Goal: Information Seeking & Learning: Learn about a topic

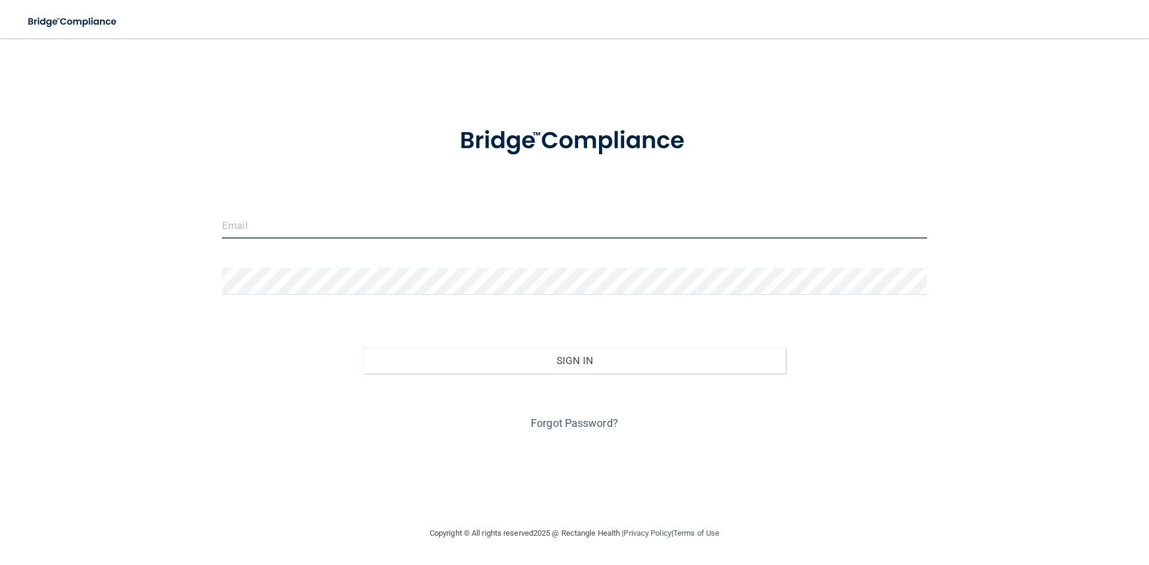
click at [330, 226] on input "email" at bounding box center [574, 225] width 705 height 27
type input "[EMAIL_ADDRESS][DOMAIN_NAME]"
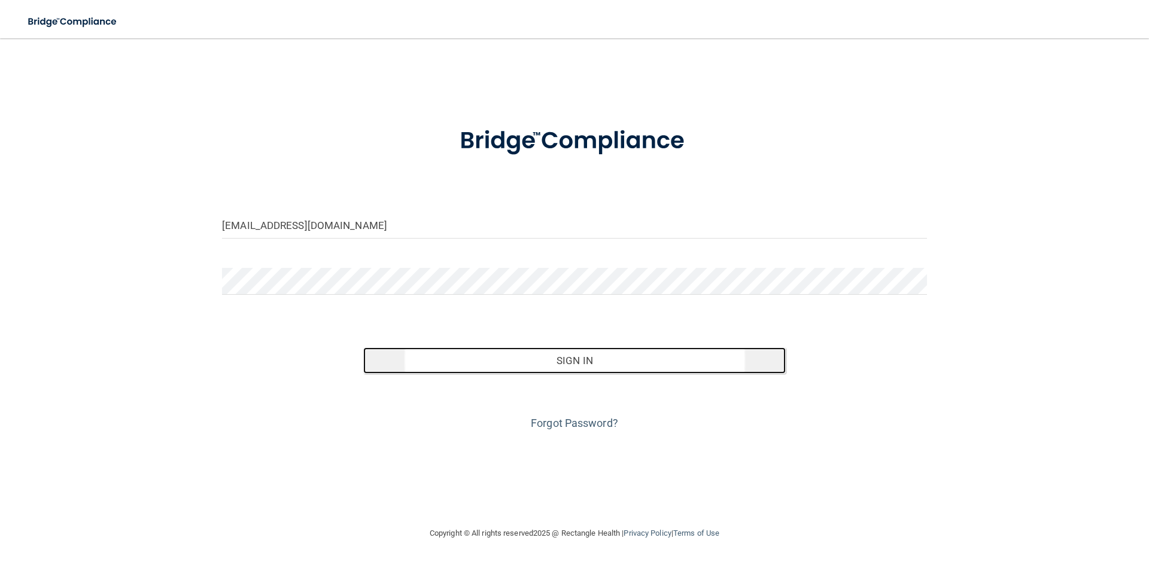
click at [597, 364] on button "Sign In" at bounding box center [574, 361] width 423 height 26
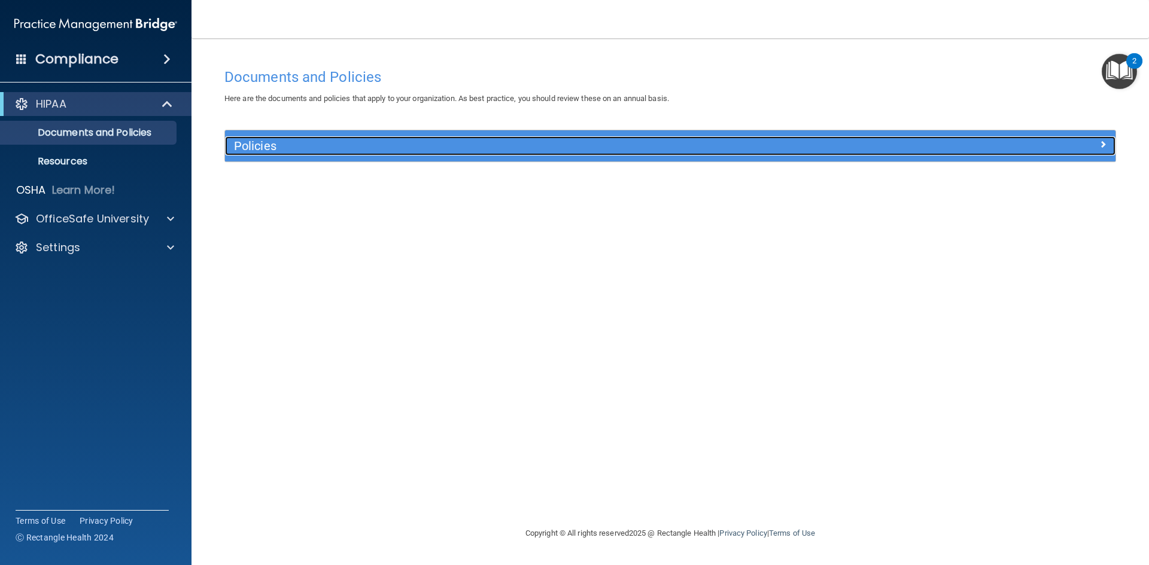
click at [479, 154] on div "Policies" at bounding box center [559, 145] width 668 height 19
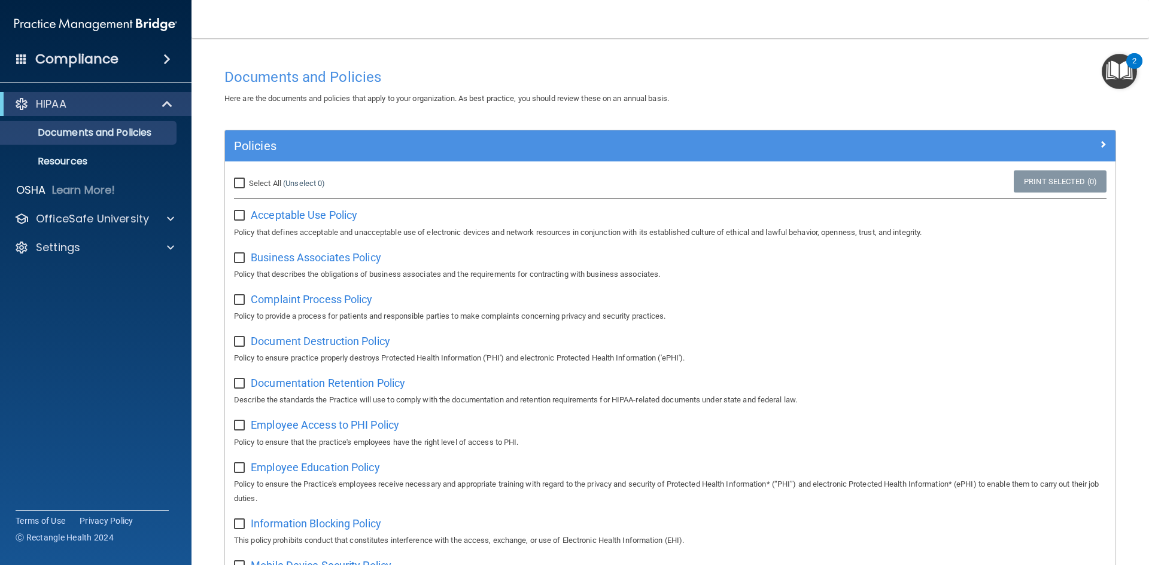
click at [241, 182] on input "Select All (Unselect 0) Unselect All" at bounding box center [241, 184] width 14 height 10
checkbox input "true"
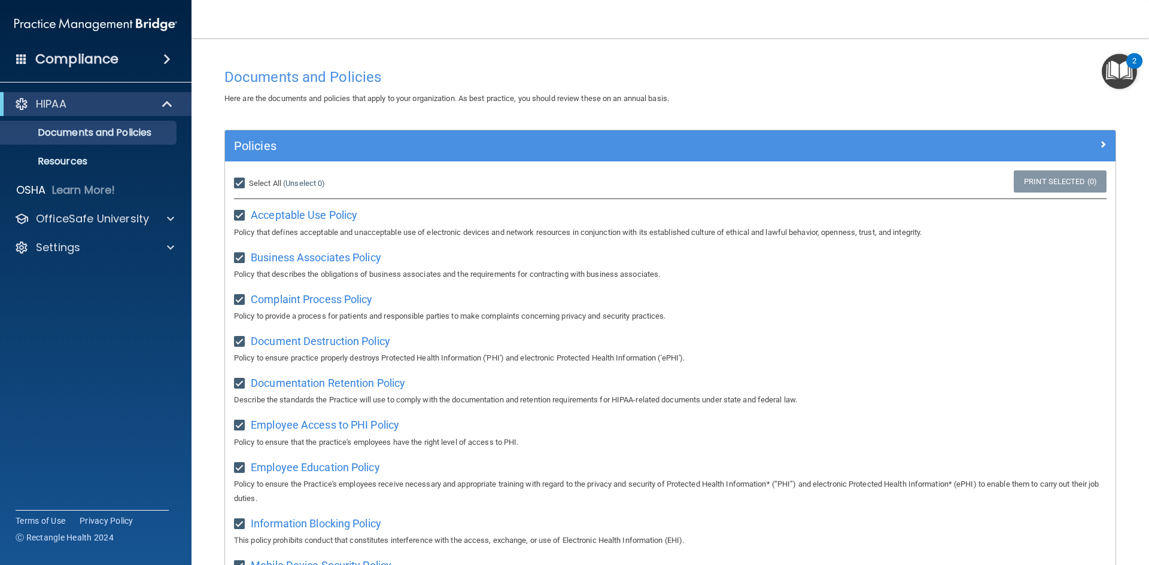
checkbox input "true"
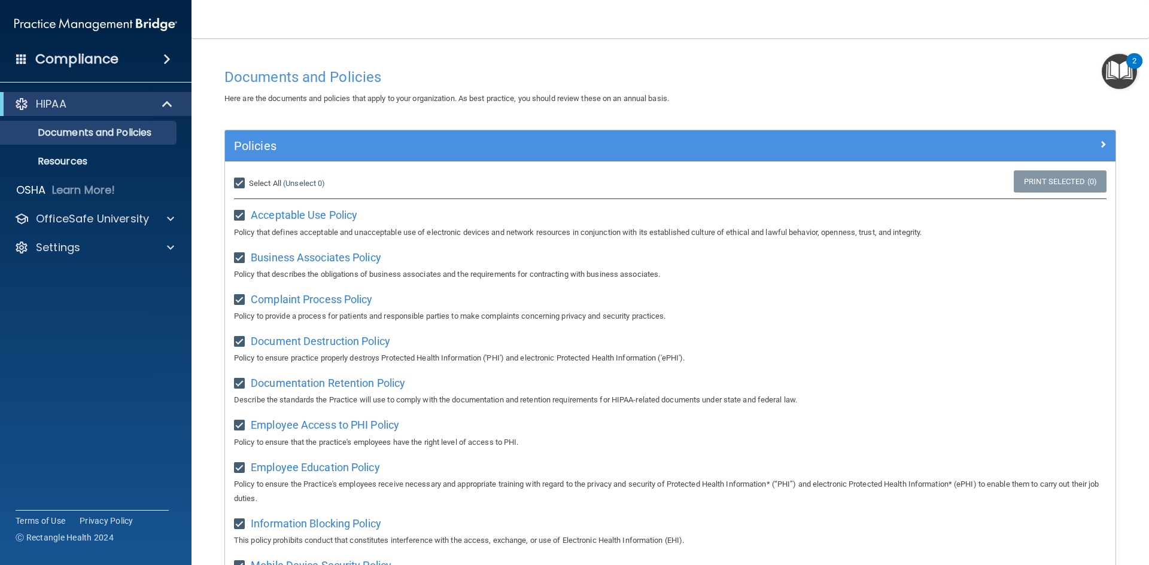
checkbox input "true"
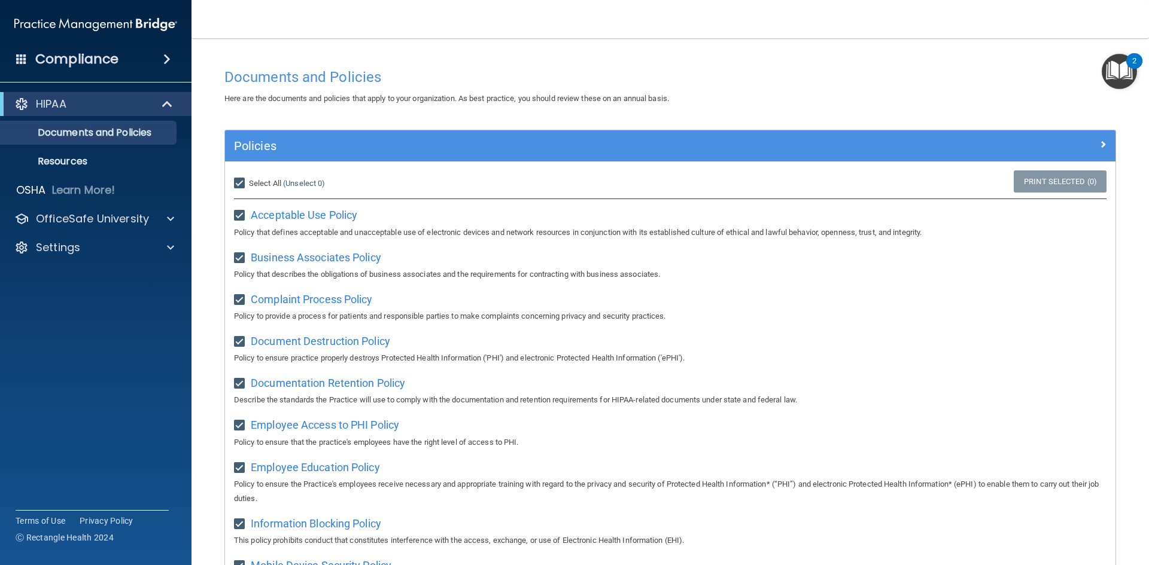
checkbox input "true"
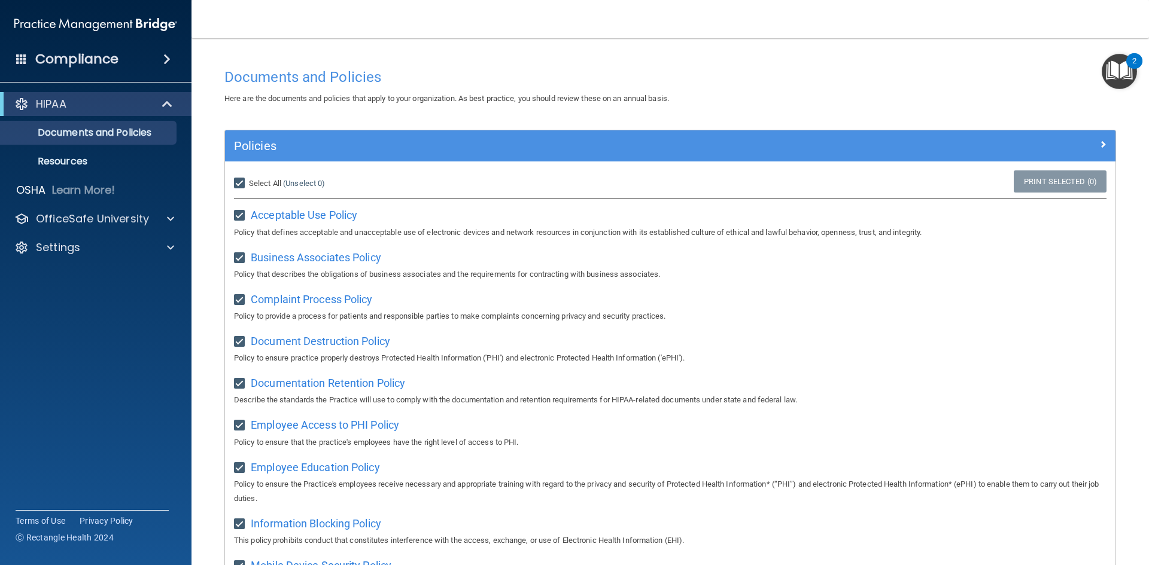
checkbox input "true"
click at [1030, 182] on link "Print Selected (21)" at bounding box center [1057, 182] width 97 height 22
click at [309, 220] on span "Acceptable Use Policy" at bounding box center [304, 215] width 107 height 13
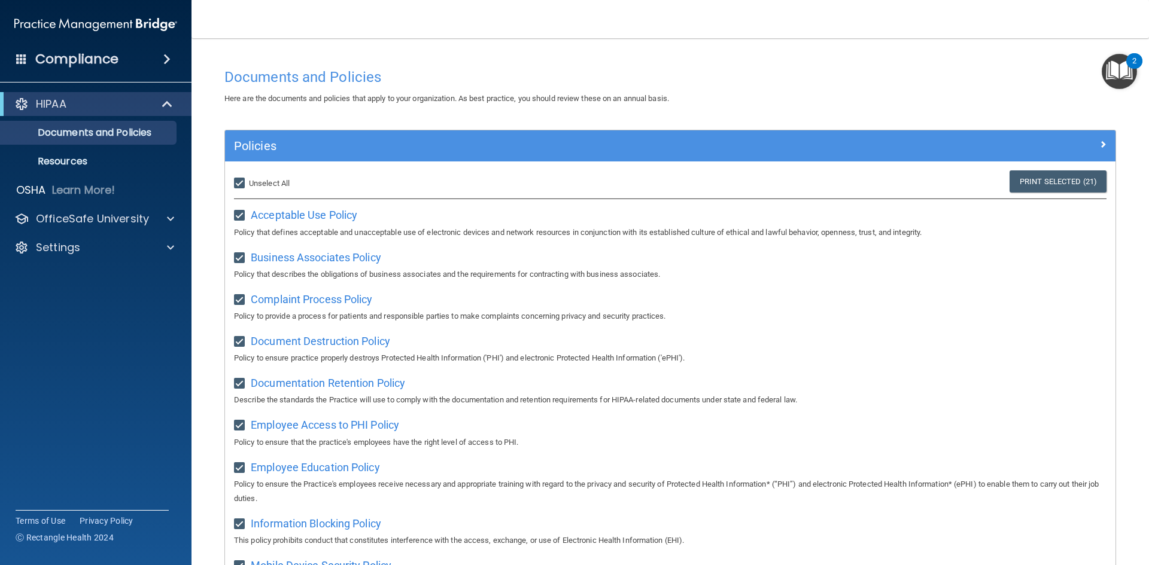
click at [165, 57] on span at bounding box center [166, 59] width 7 height 14
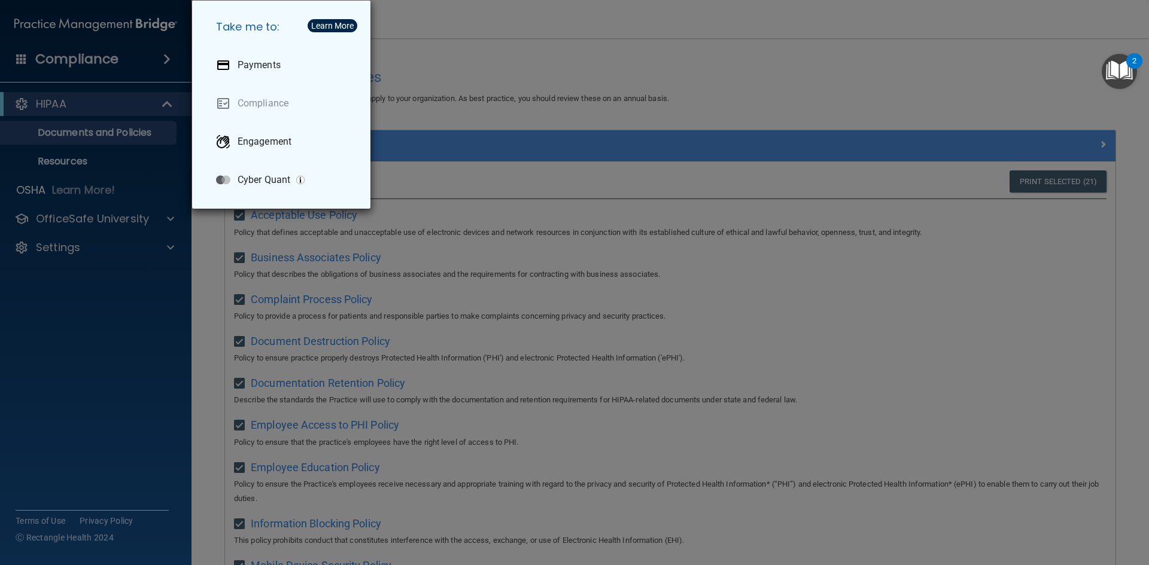
click at [139, 297] on div "Take me to: Payments Compliance Engagement Cyber Quant" at bounding box center [574, 282] width 1149 height 565
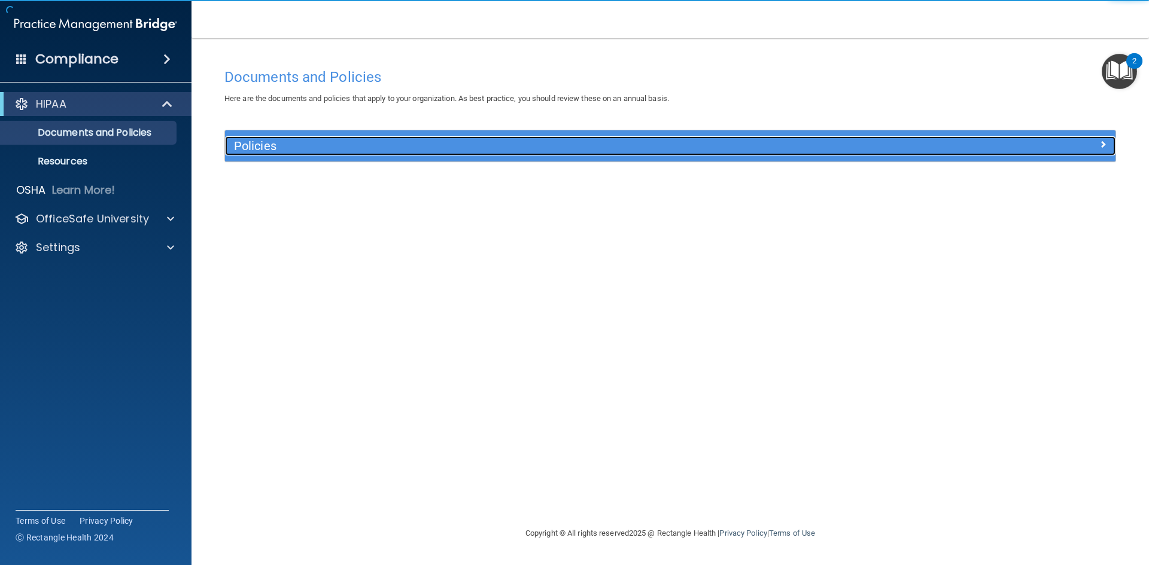
click at [323, 148] on h5 "Policies" at bounding box center [559, 145] width 650 height 13
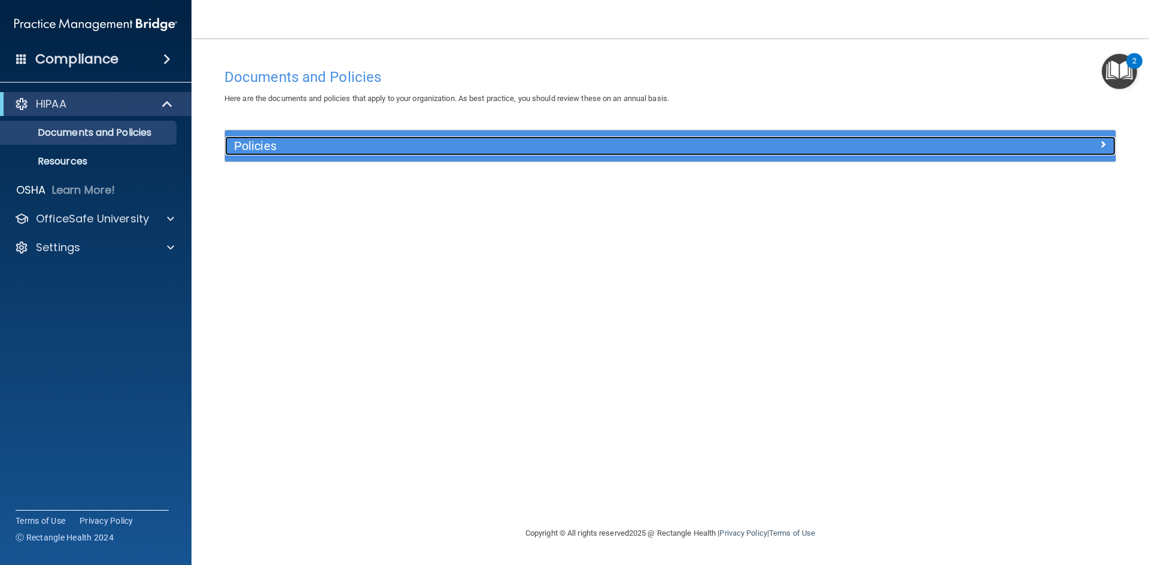
click at [331, 150] on h5 "Policies" at bounding box center [559, 145] width 650 height 13
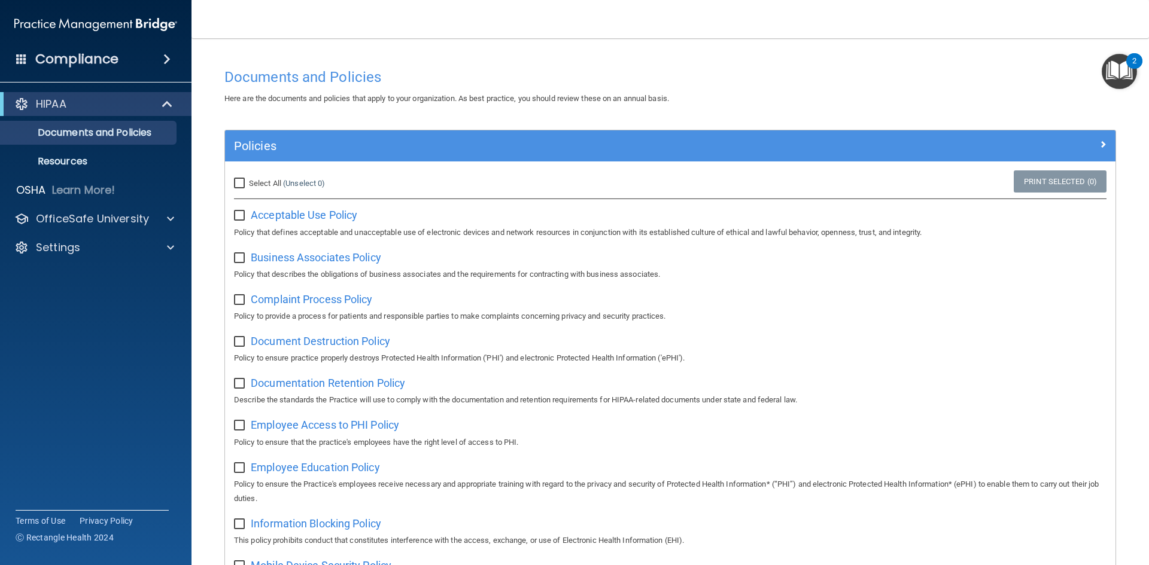
click at [238, 181] on input "Select All (Unselect 0) Unselect All" at bounding box center [241, 184] width 14 height 10
checkbox input "true"
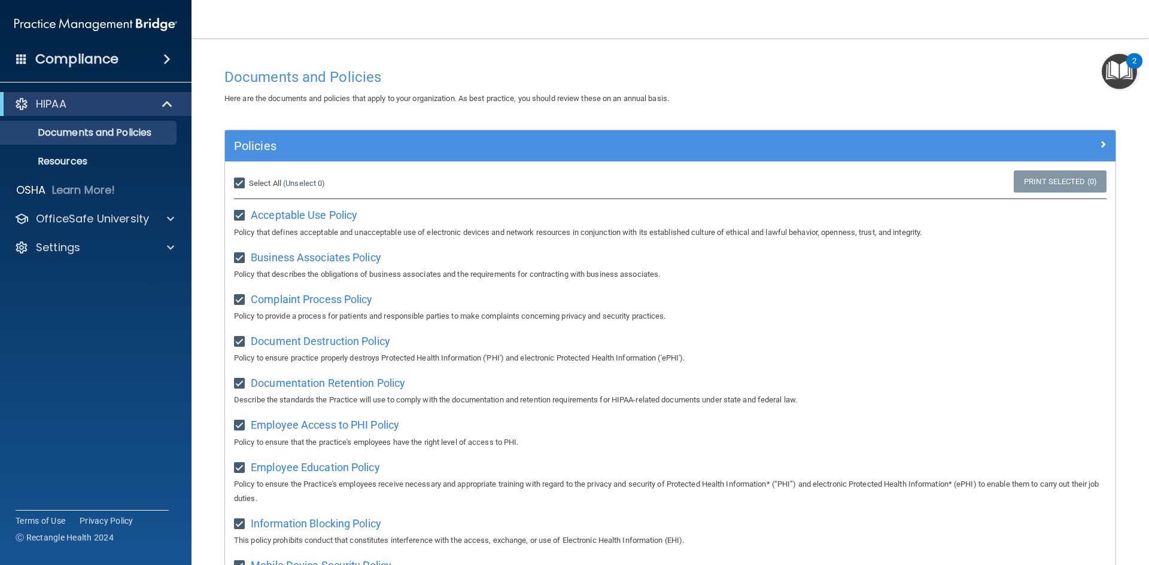
checkbox input "true"
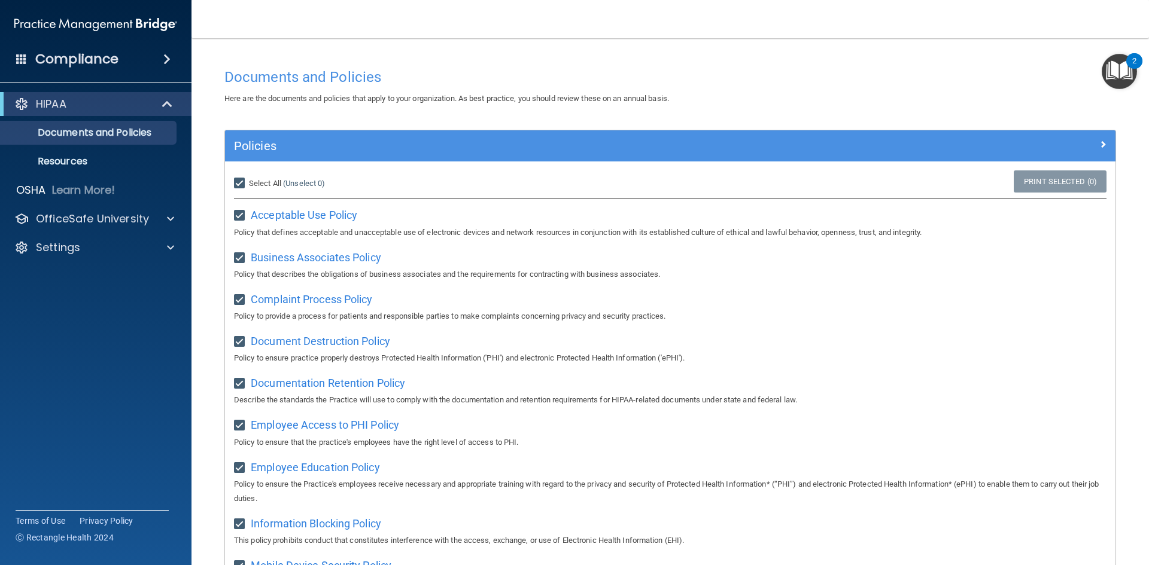
checkbox input "true"
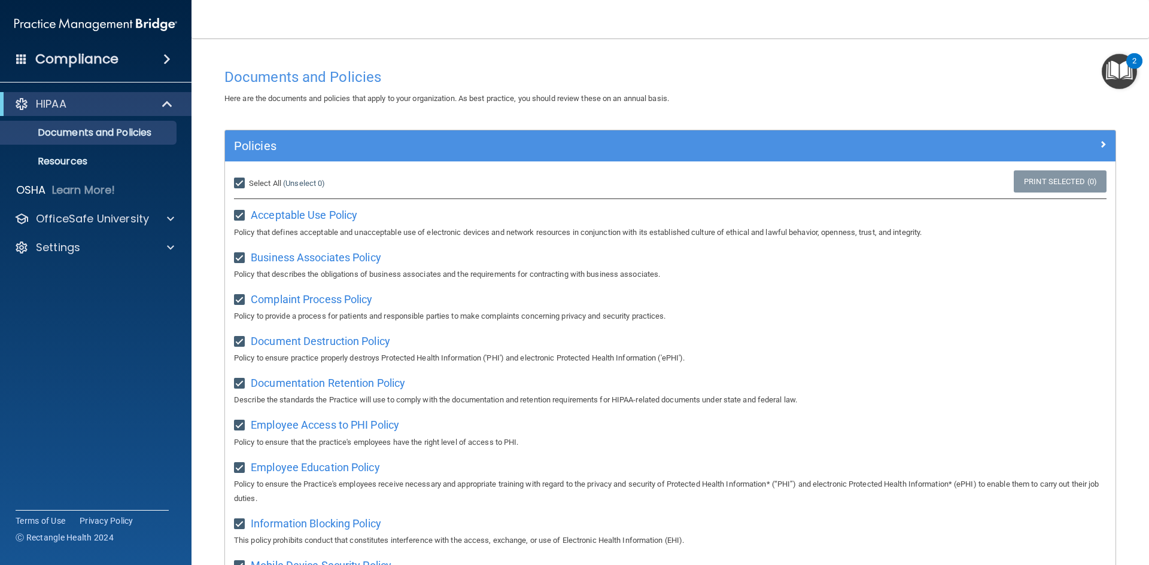
checkbox input "true"
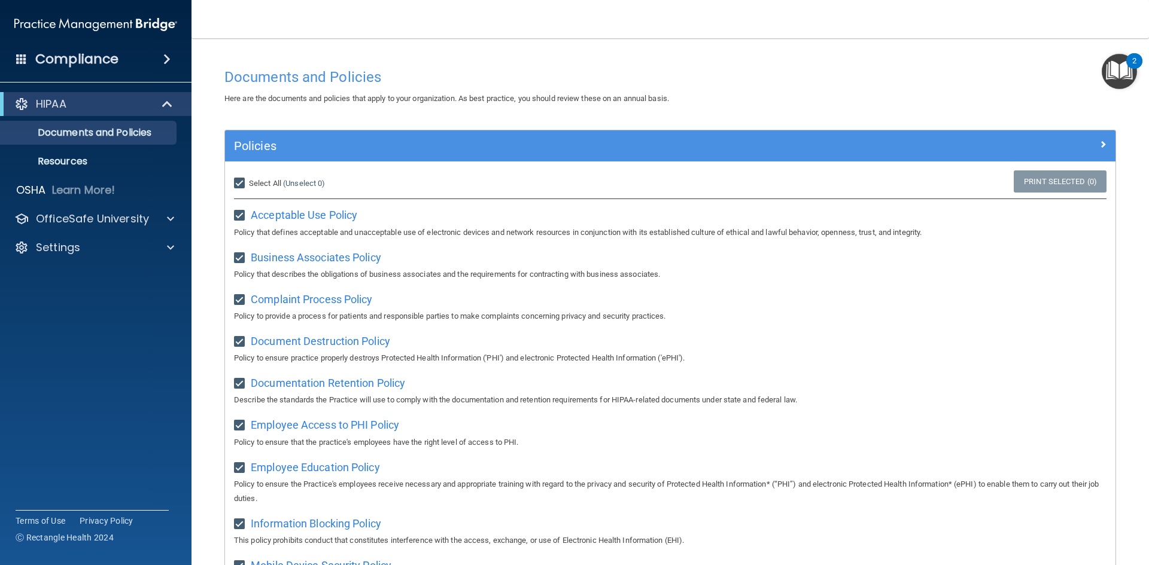
checkbox input "true"
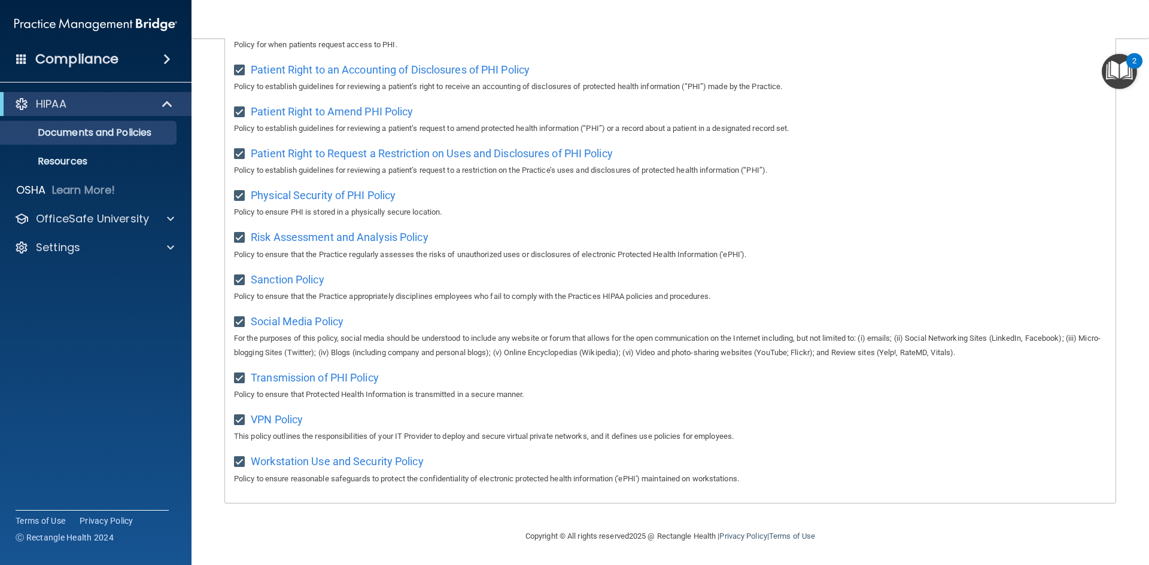
scroll to position [635, 0]
click at [156, 100] on div at bounding box center [167, 104] width 29 height 14
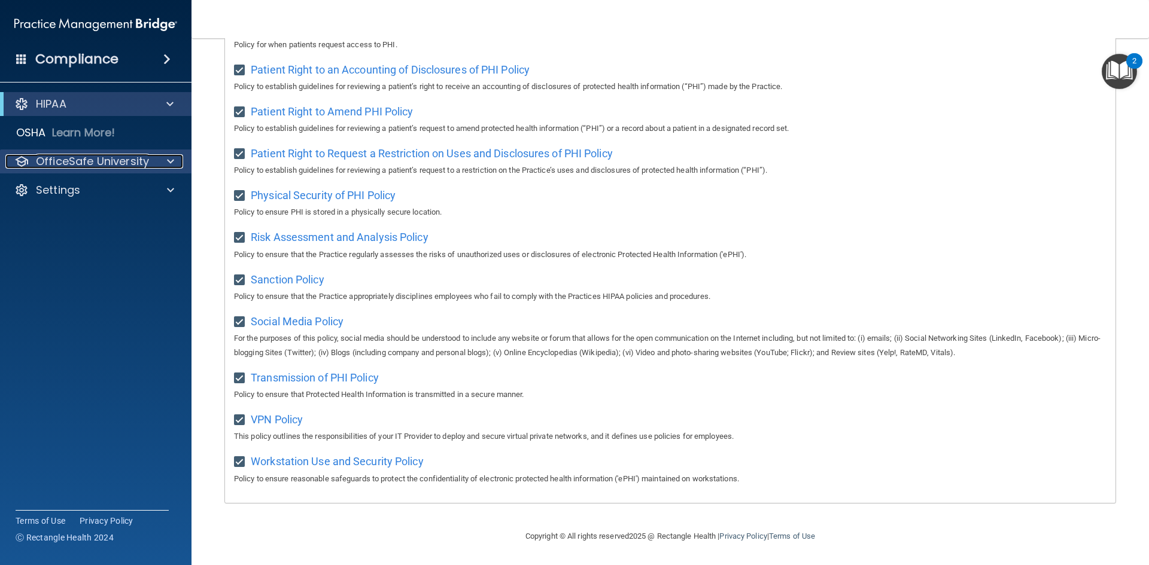
click at [139, 160] on p "OfficeSafe University" at bounding box center [92, 161] width 113 height 14
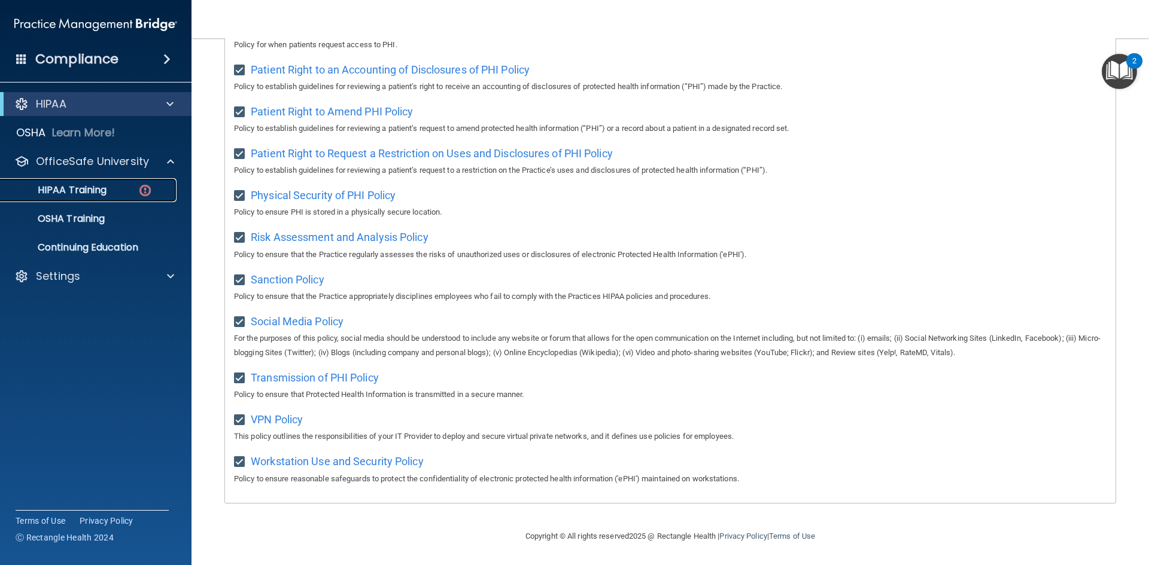
click at [96, 188] on p "HIPAA Training" at bounding box center [57, 190] width 99 height 12
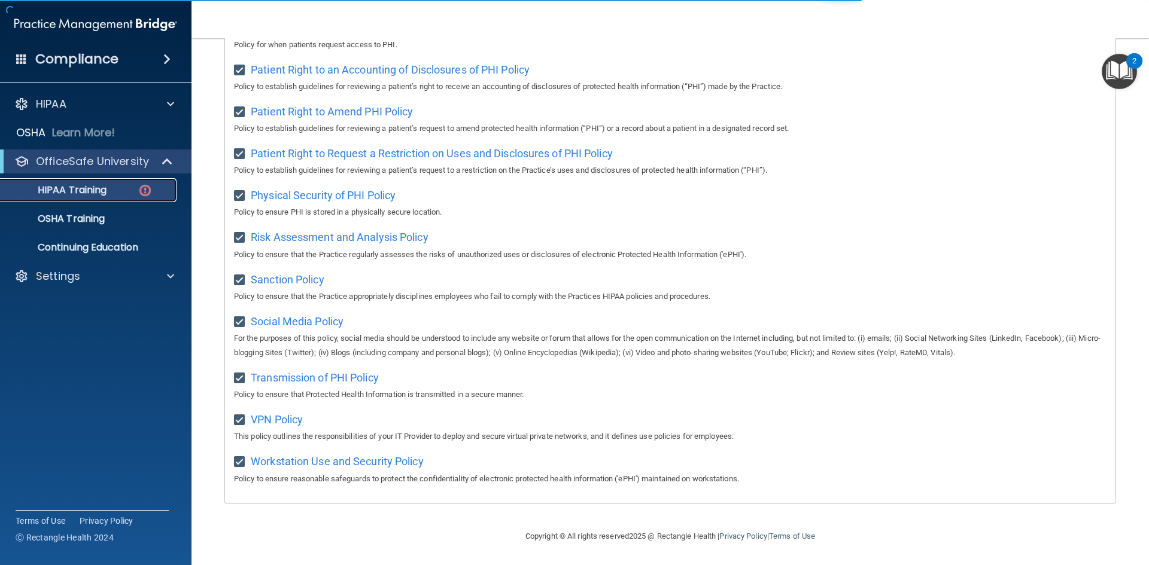
scroll to position [336, 0]
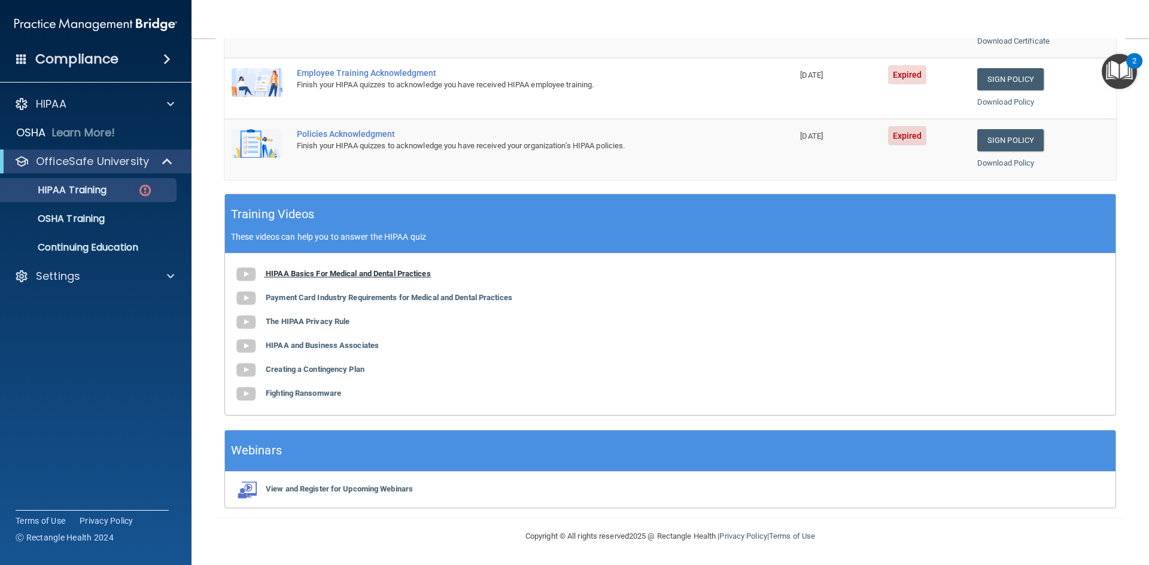
click at [285, 272] on b "HIPAA Basics For Medical and Dental Practices" at bounding box center [348, 273] width 165 height 9
click at [302, 296] on b "Payment Card Industry Requirements for Medical and Dental Practices" at bounding box center [389, 297] width 247 height 9
click at [284, 321] on b "The HIPAA Privacy Rule" at bounding box center [308, 321] width 84 height 9
click at [326, 288] on div "HIPAA Basics For Medical and Dental Practices Payment Card Industry Requirement…" at bounding box center [670, 335] width 890 height 162
click at [329, 297] on b "Payment Card Industry Requirements for Medical and Dental Practices" at bounding box center [389, 297] width 247 height 9
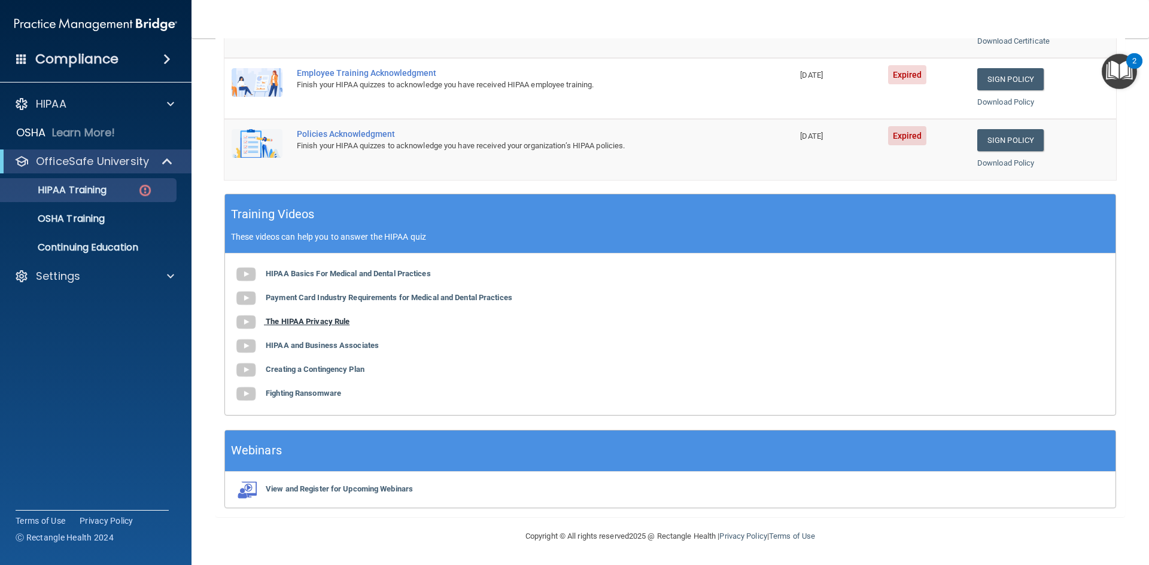
click at [295, 321] on b "The HIPAA Privacy Rule" at bounding box center [308, 321] width 84 height 9
click at [342, 443] on div "Webinars" at bounding box center [670, 451] width 890 height 41
click at [389, 456] on div "Webinars" at bounding box center [670, 451] width 890 height 41
click at [342, 489] on b "View and Register for Upcoming Webinars" at bounding box center [339, 489] width 147 height 9
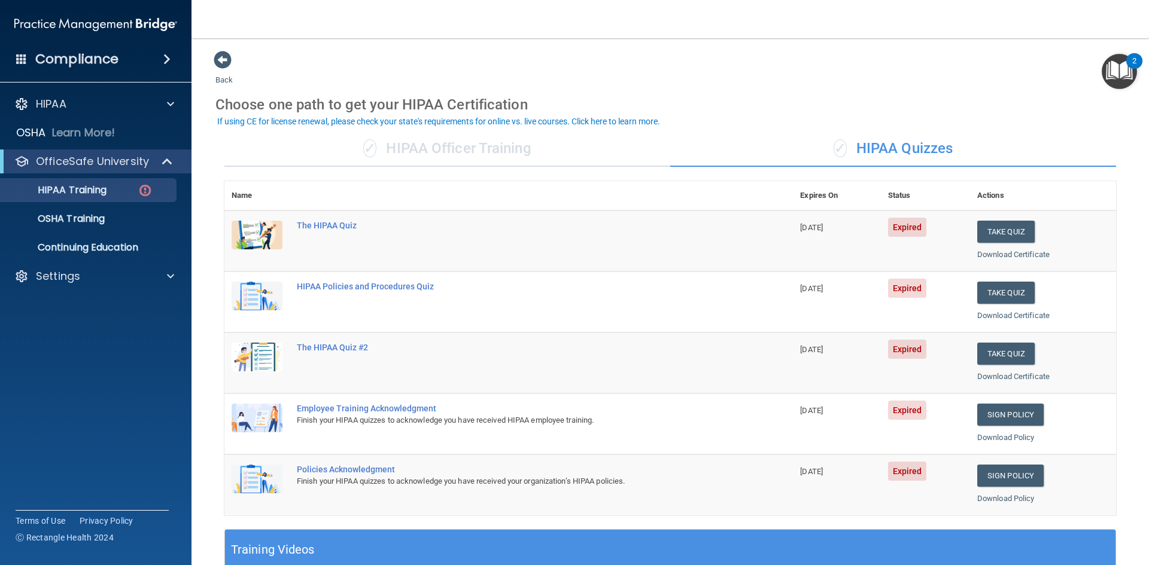
scroll to position [60, 0]
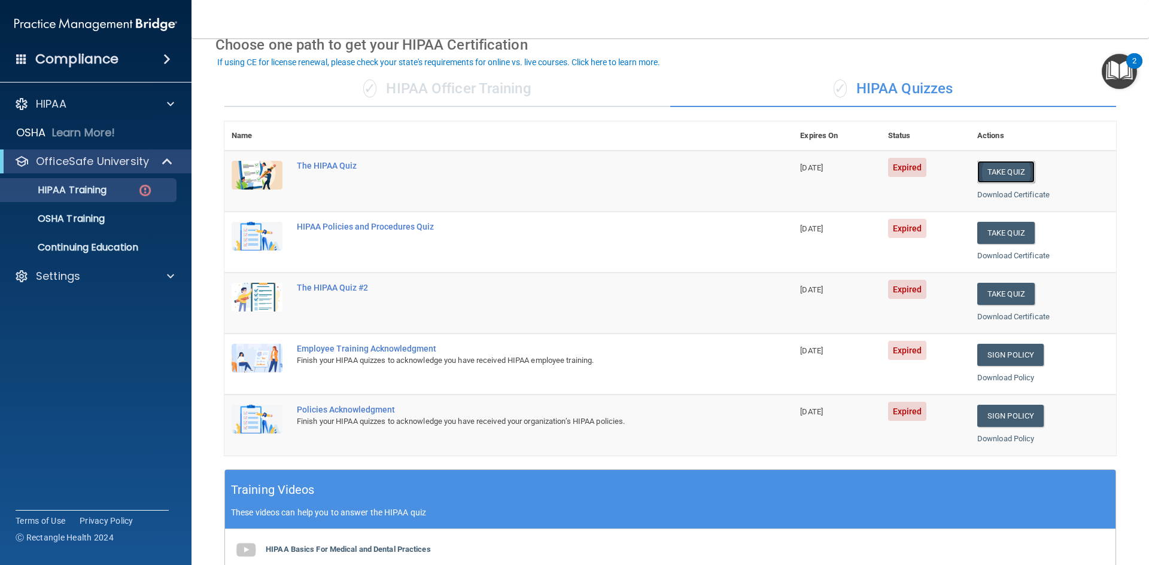
click at [997, 171] on button "Take Quiz" at bounding box center [1005, 172] width 57 height 22
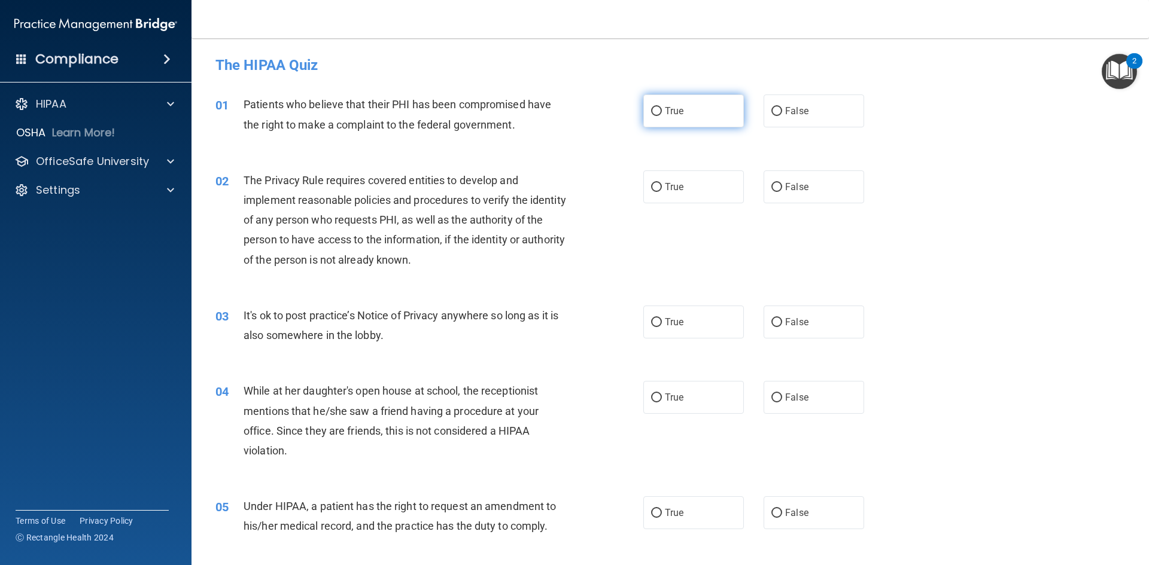
click at [651, 110] on input "True" at bounding box center [656, 111] width 11 height 9
radio input "true"
click at [771, 318] on input "False" at bounding box center [776, 322] width 11 height 9
radio input "true"
click at [652, 186] on input "True" at bounding box center [656, 187] width 11 height 9
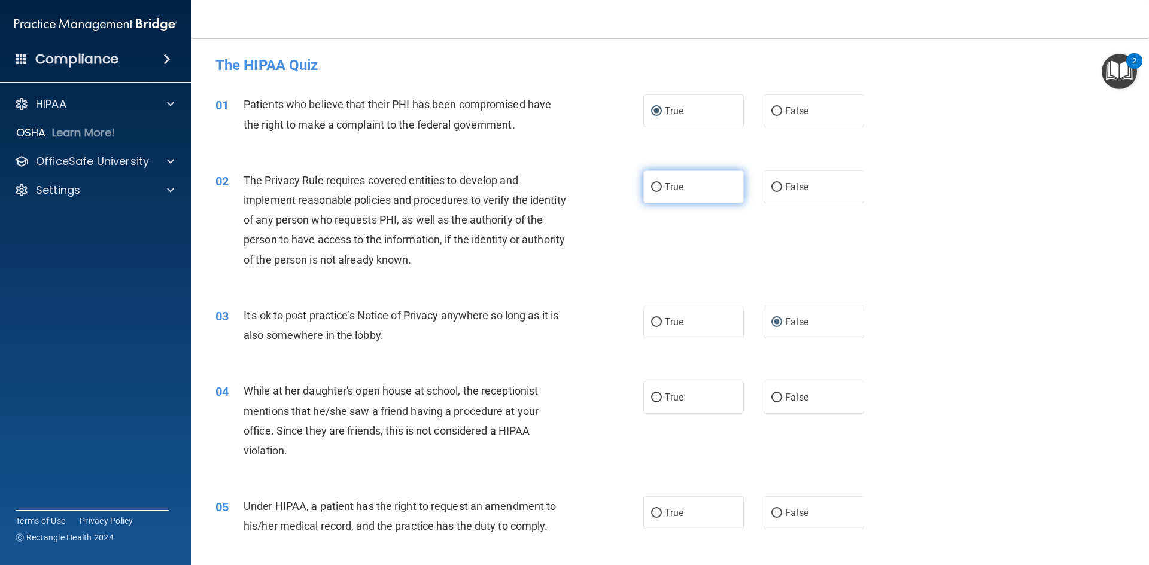
radio input "true"
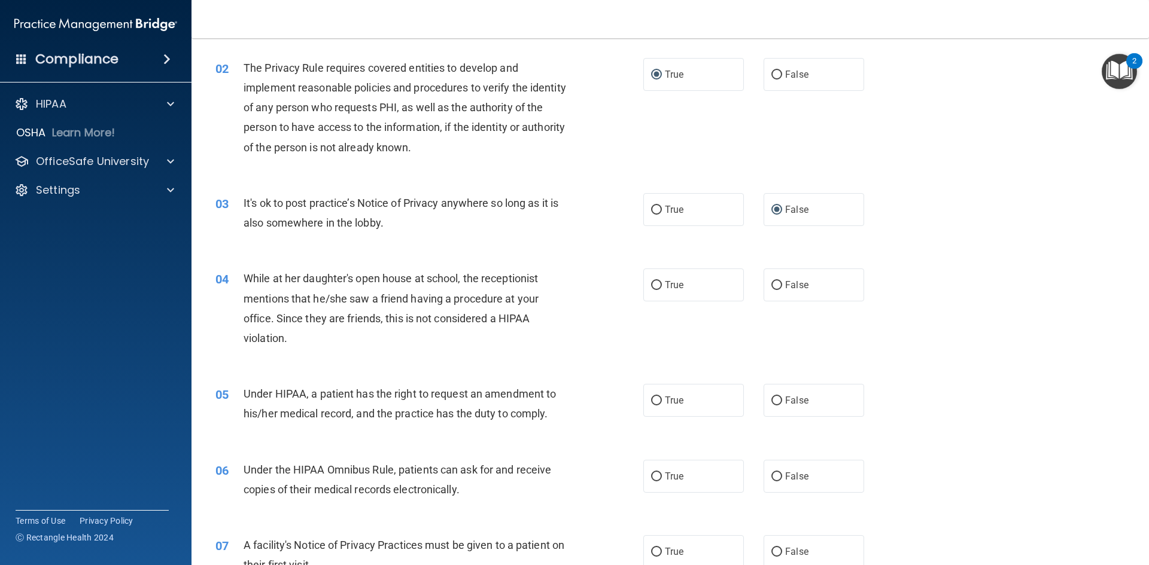
scroll to position [120, 0]
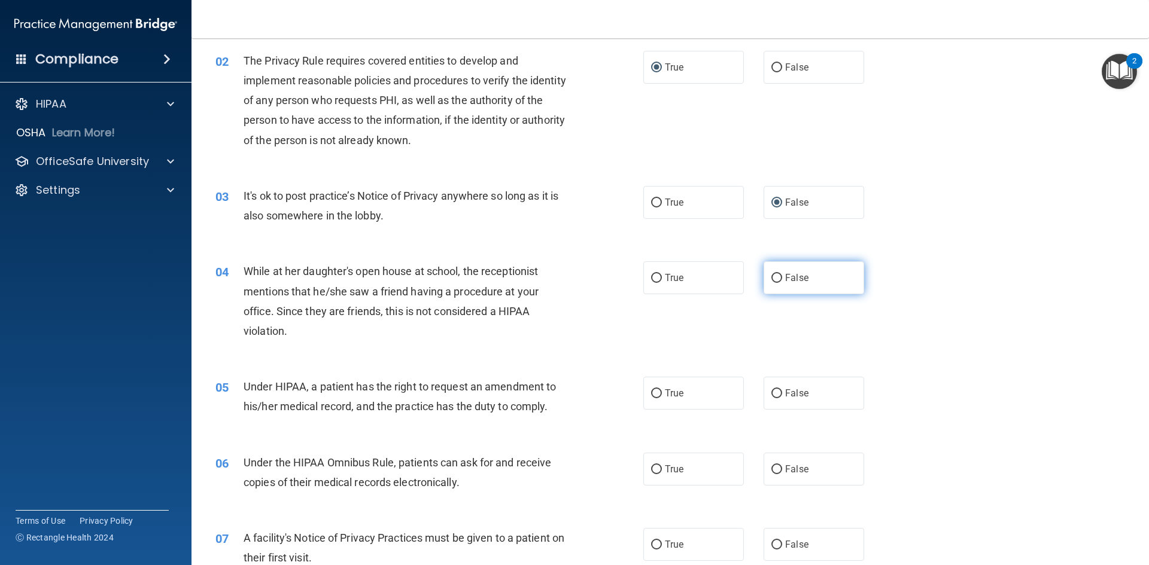
click at [772, 276] on input "False" at bounding box center [776, 278] width 11 height 9
radio input "true"
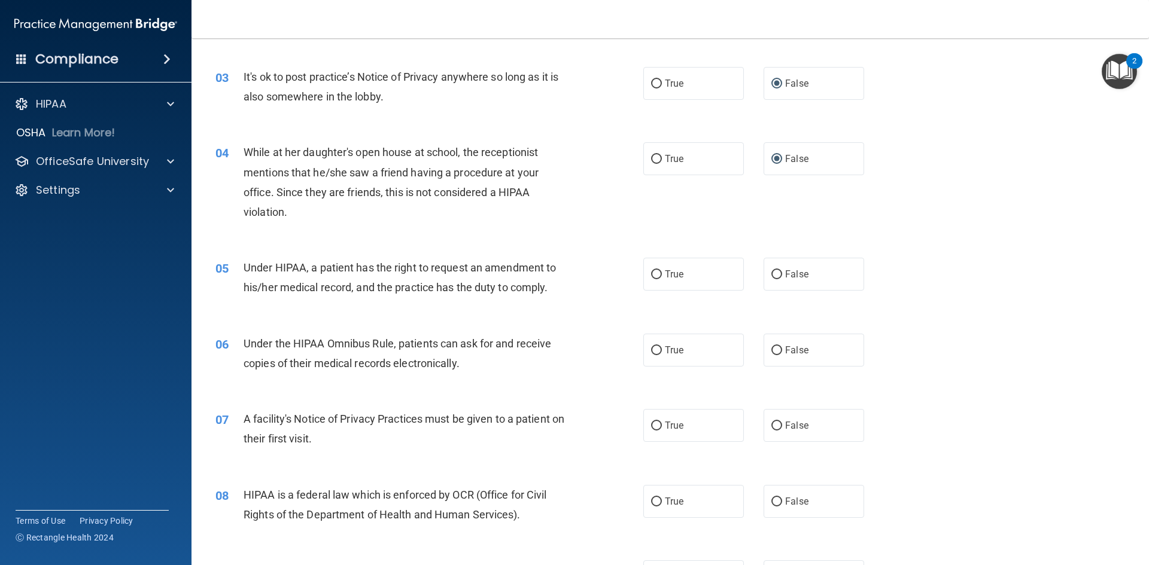
scroll to position [239, 0]
click at [653, 272] on input "True" at bounding box center [656, 274] width 11 height 9
radio input "true"
click at [651, 348] on input "True" at bounding box center [656, 350] width 11 height 9
radio input "true"
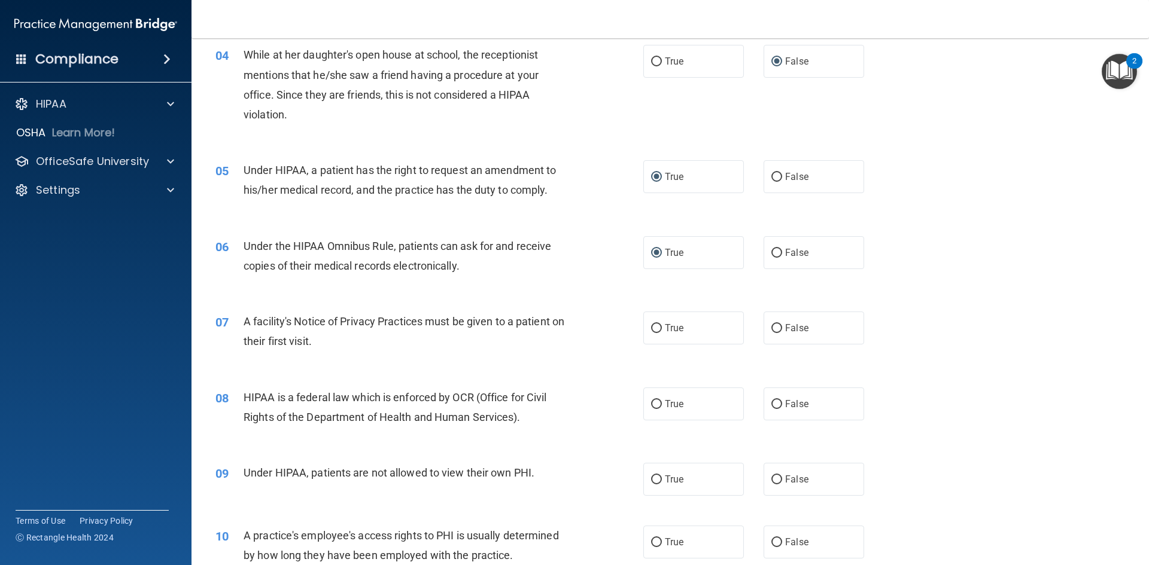
scroll to position [359, 0]
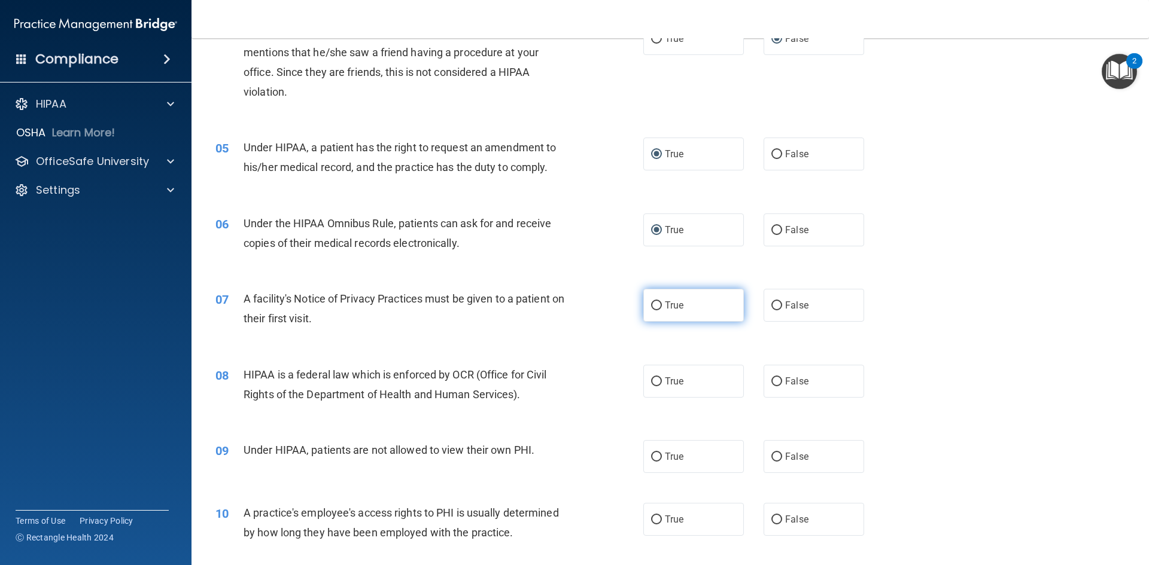
click at [651, 304] on input "True" at bounding box center [656, 306] width 11 height 9
radio input "true"
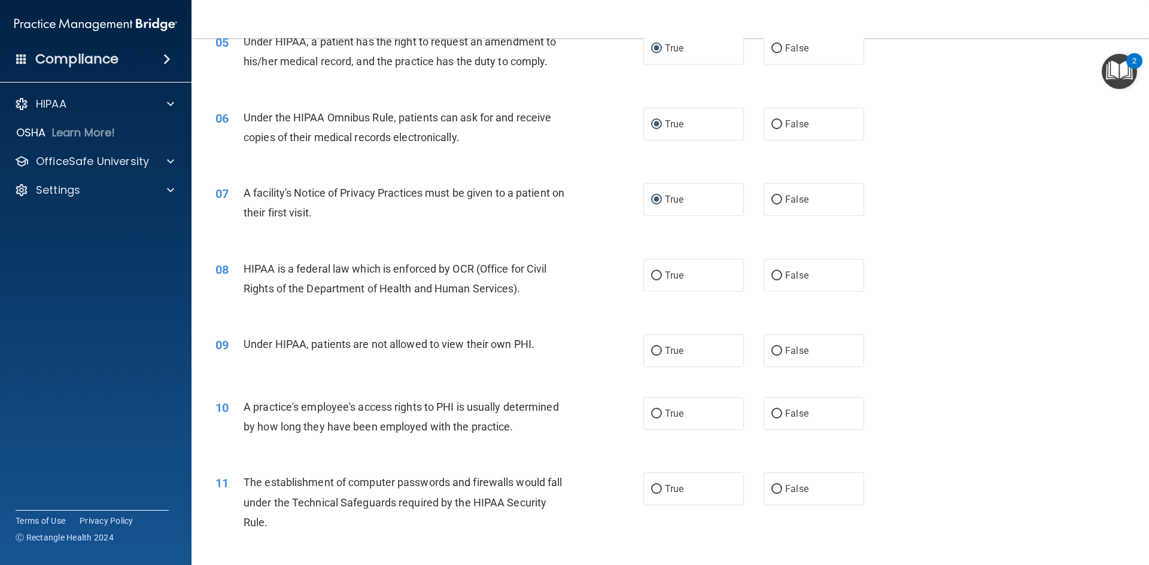
scroll to position [479, 0]
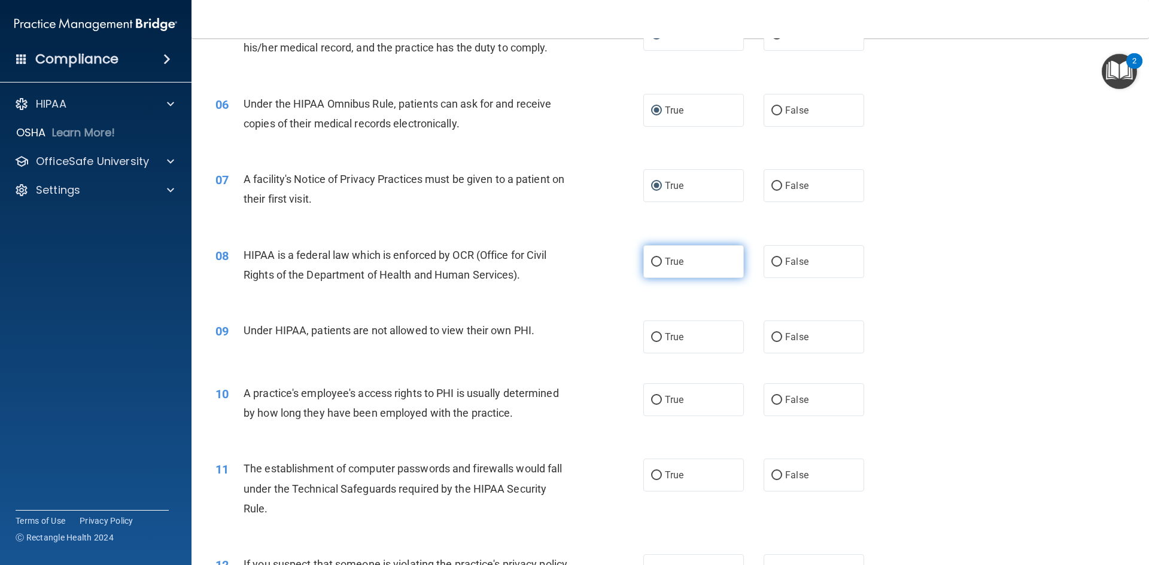
click at [654, 261] on input "True" at bounding box center [656, 262] width 11 height 9
radio input "true"
click at [771, 336] on input "False" at bounding box center [776, 337] width 11 height 9
radio input "true"
click at [771, 399] on input "False" at bounding box center [776, 400] width 11 height 9
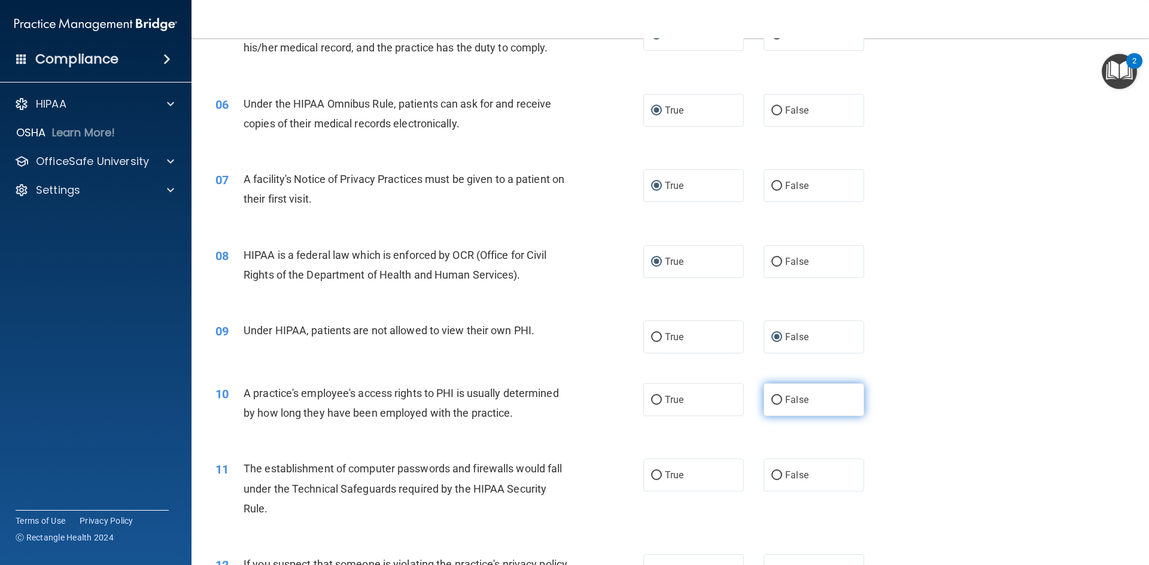
radio input "true"
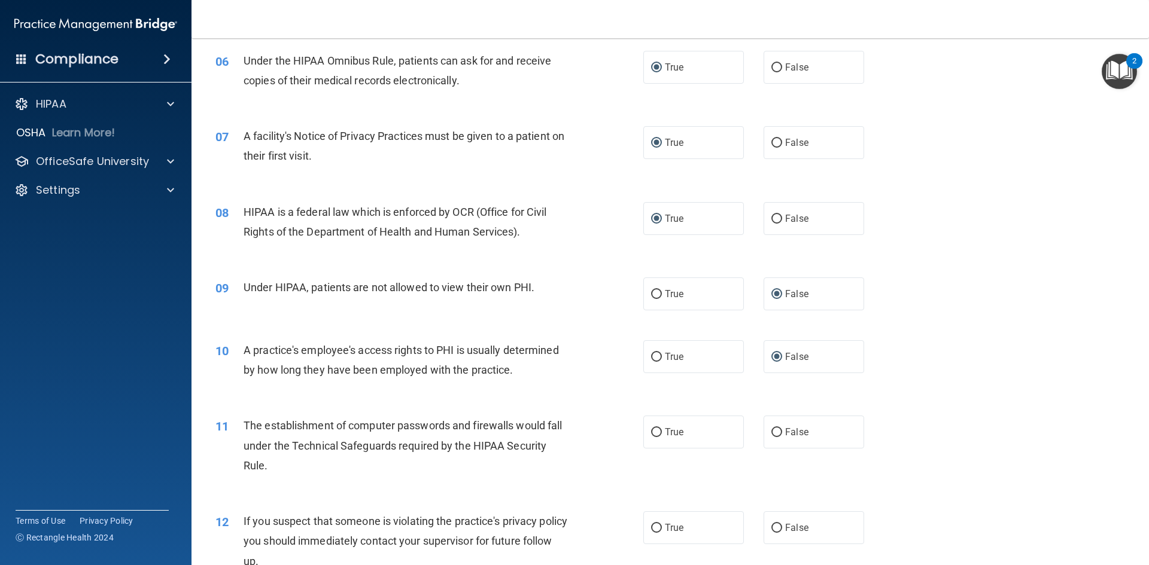
scroll to position [598, 0]
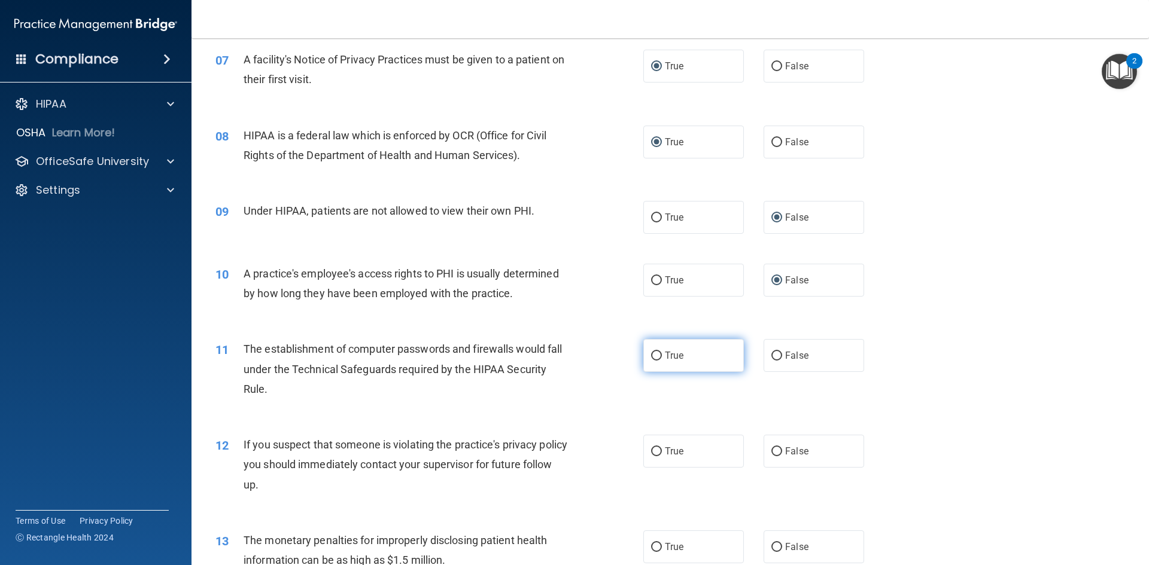
click at [653, 357] on input "True" at bounding box center [656, 356] width 11 height 9
radio input "true"
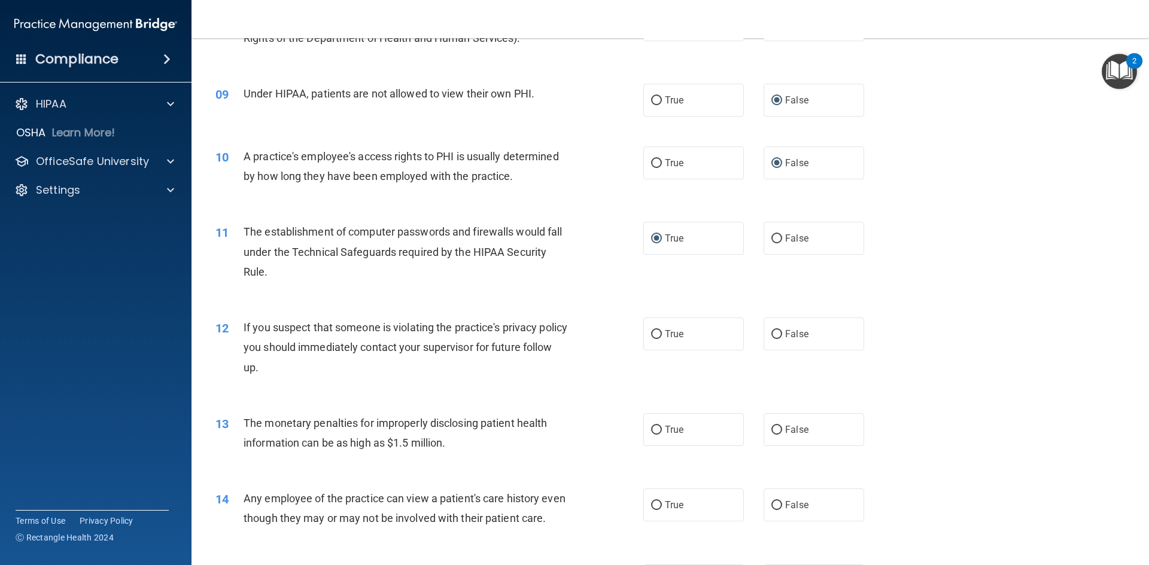
scroll to position [718, 0]
click at [651, 331] on input "True" at bounding box center [656, 332] width 11 height 9
radio input "true"
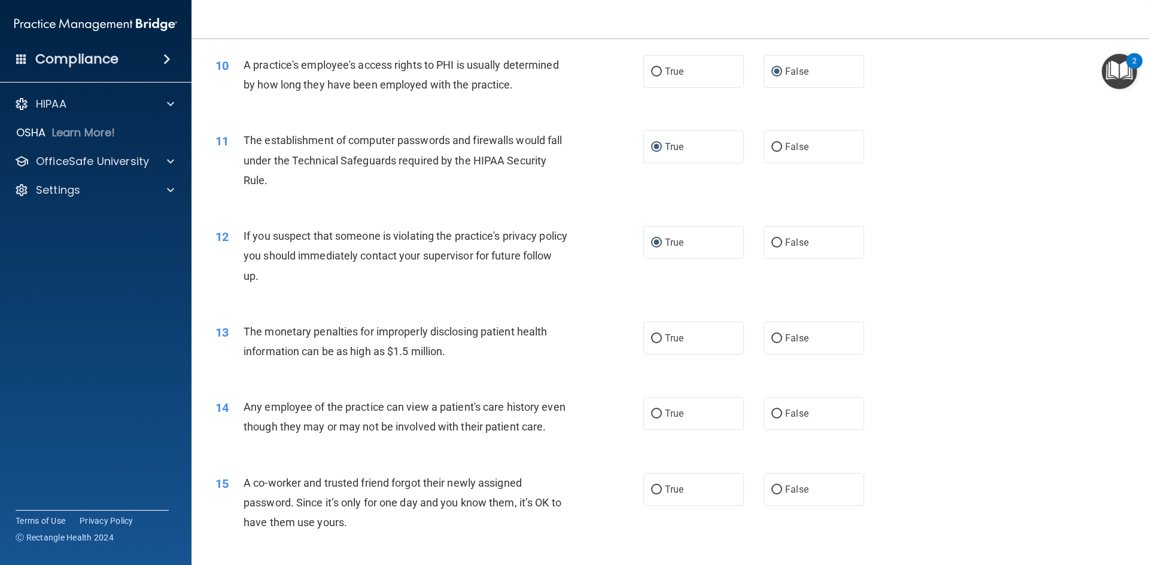
scroll to position [838, 0]
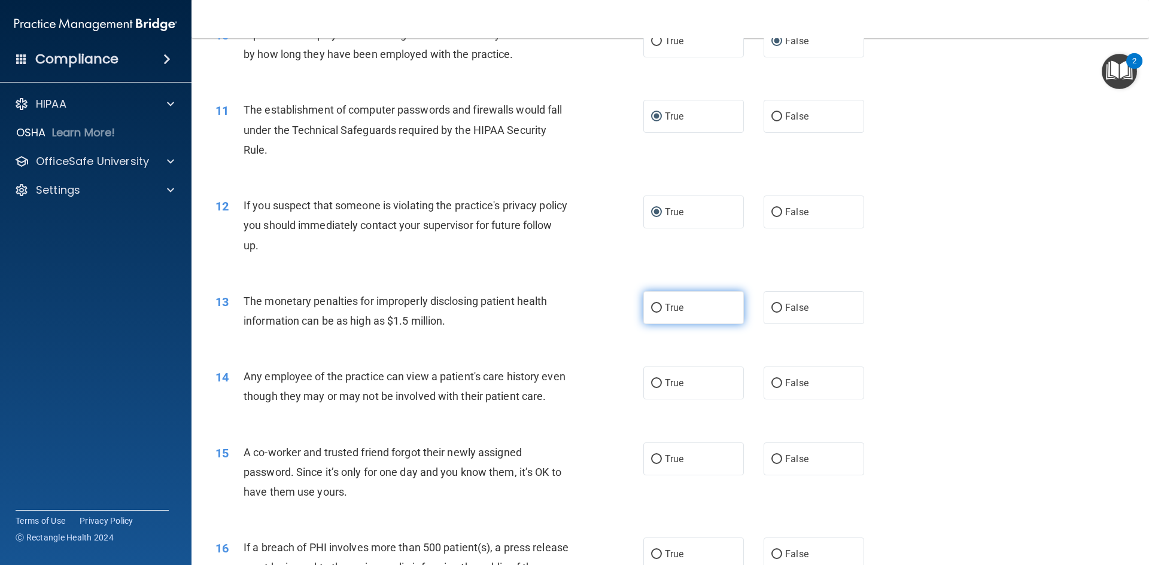
click at [655, 308] on input "True" at bounding box center [656, 308] width 11 height 9
radio input "true"
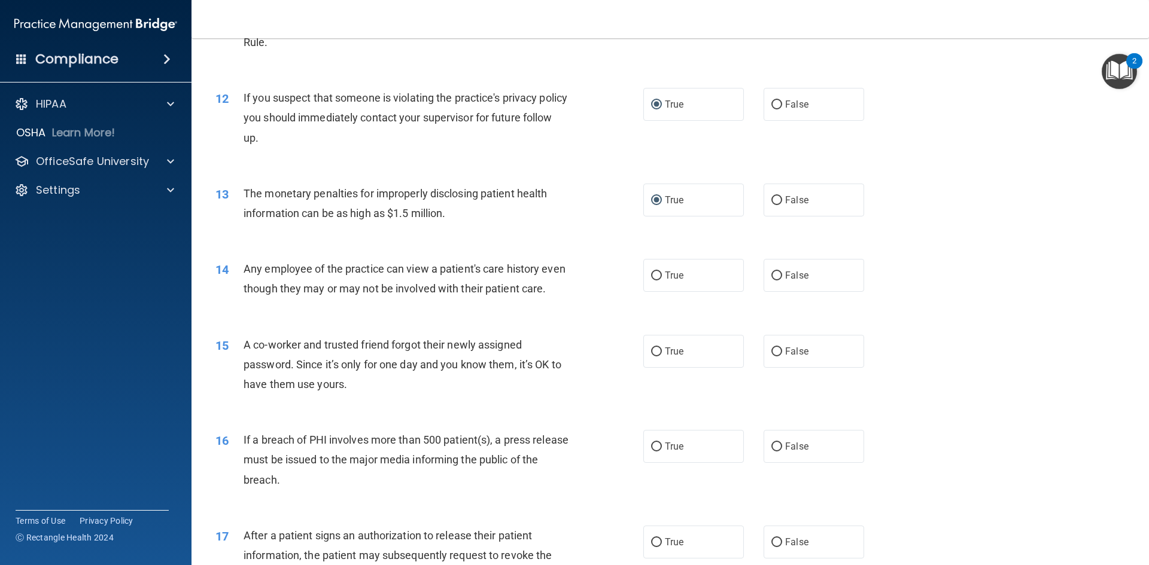
scroll to position [950, 0]
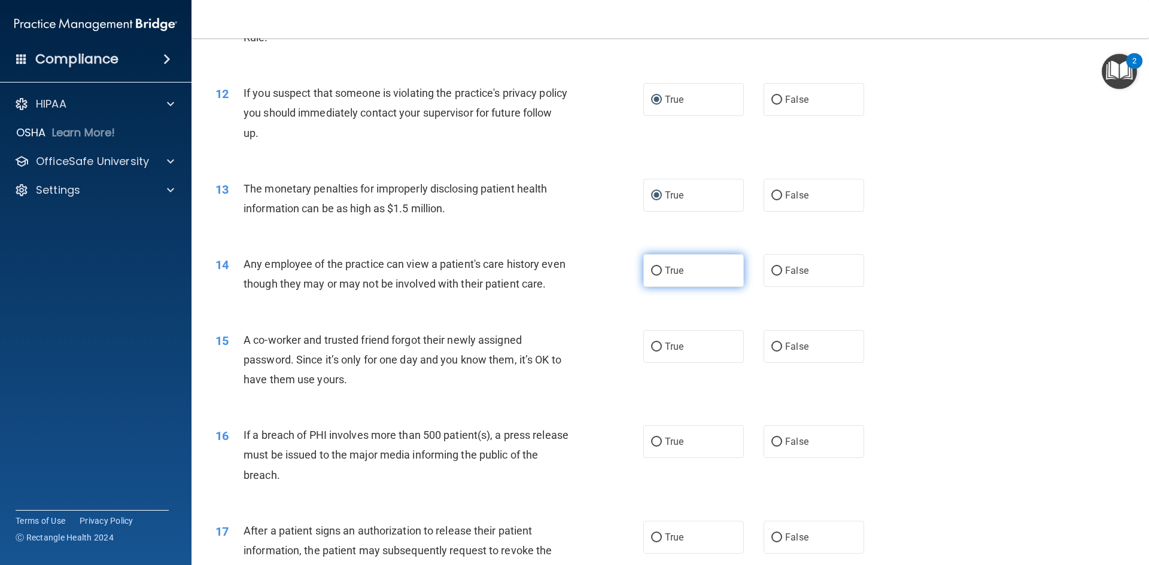
click at [653, 272] on input "True" at bounding box center [656, 271] width 11 height 9
radio input "true"
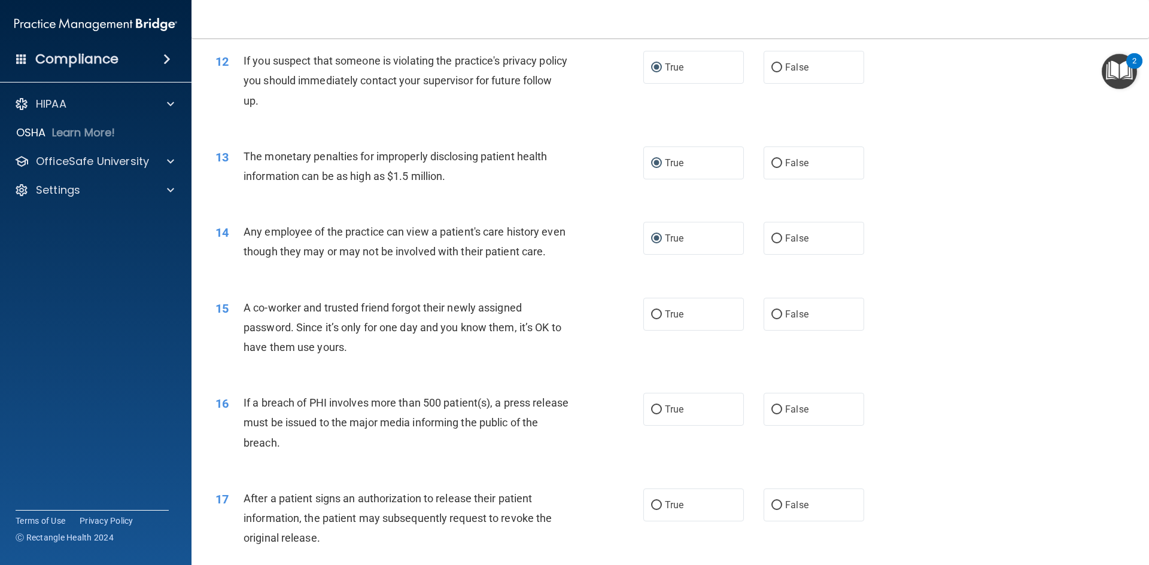
scroll to position [1070, 0]
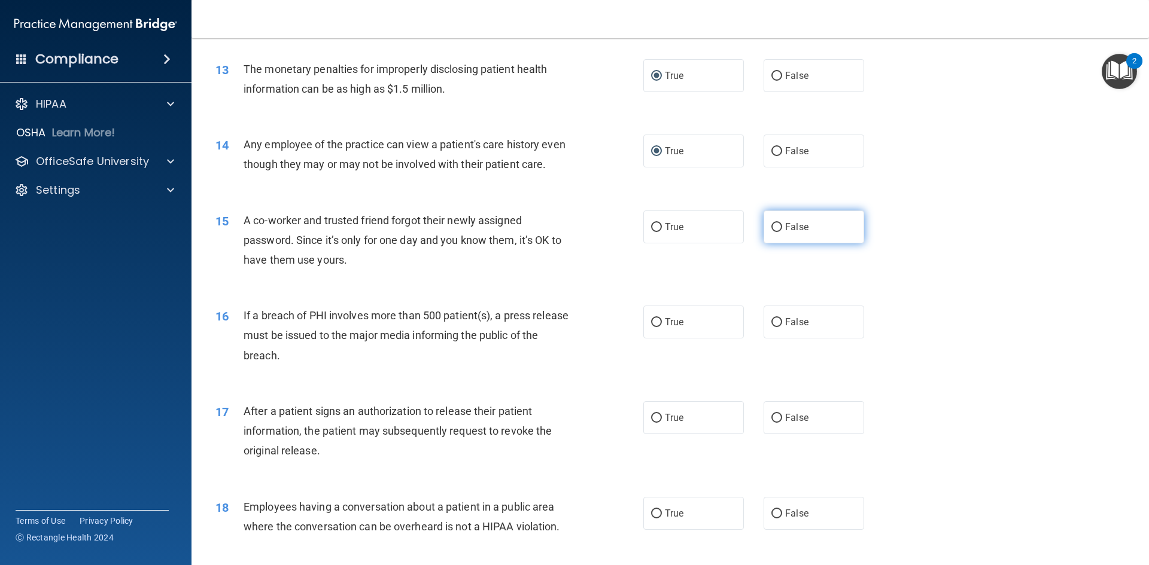
click at [772, 232] on input "False" at bounding box center [776, 227] width 11 height 9
radio input "true"
click at [651, 327] on input "True" at bounding box center [656, 322] width 11 height 9
radio input "true"
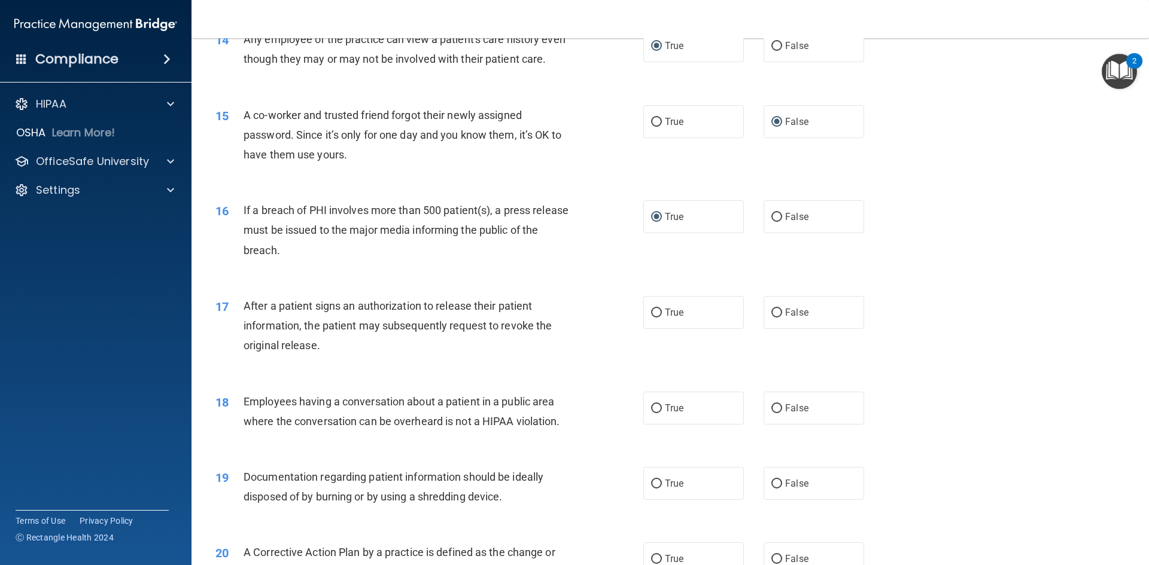
scroll to position [1190, 0]
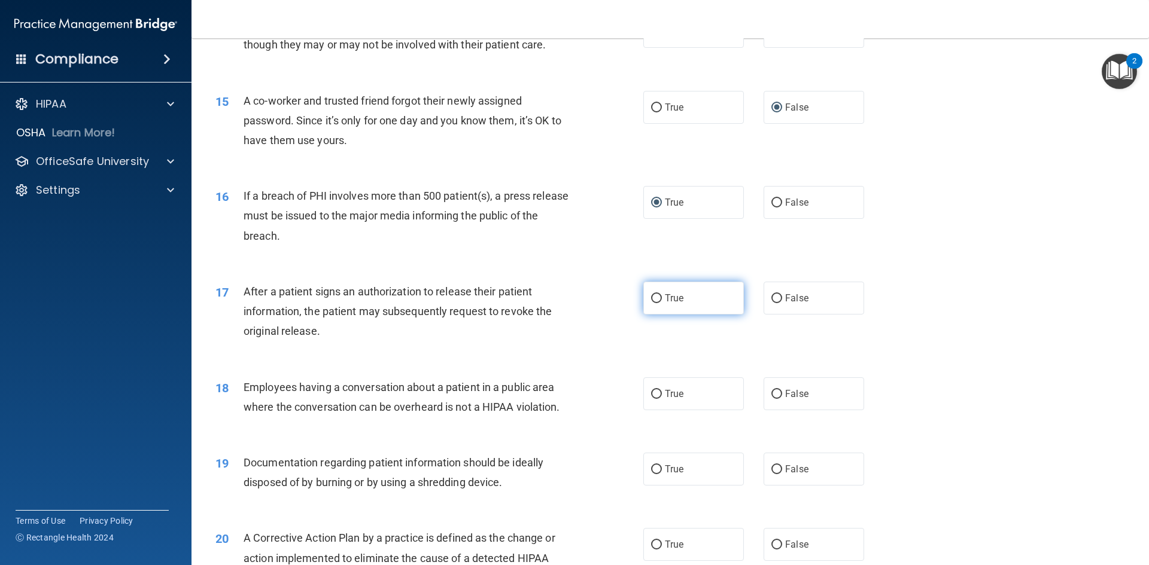
click at [653, 303] on input "True" at bounding box center [656, 298] width 11 height 9
radio input "true"
